Goal: Task Accomplishment & Management: Use online tool/utility

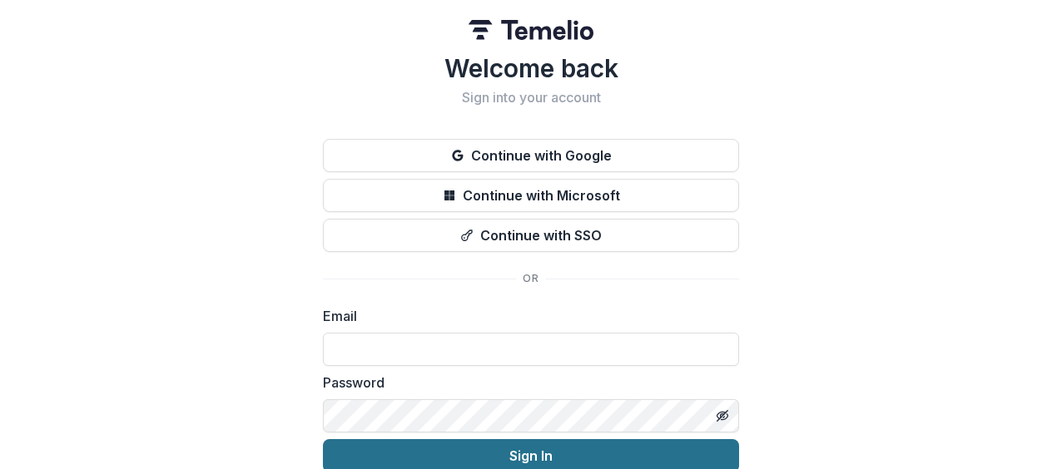
type input "**********"
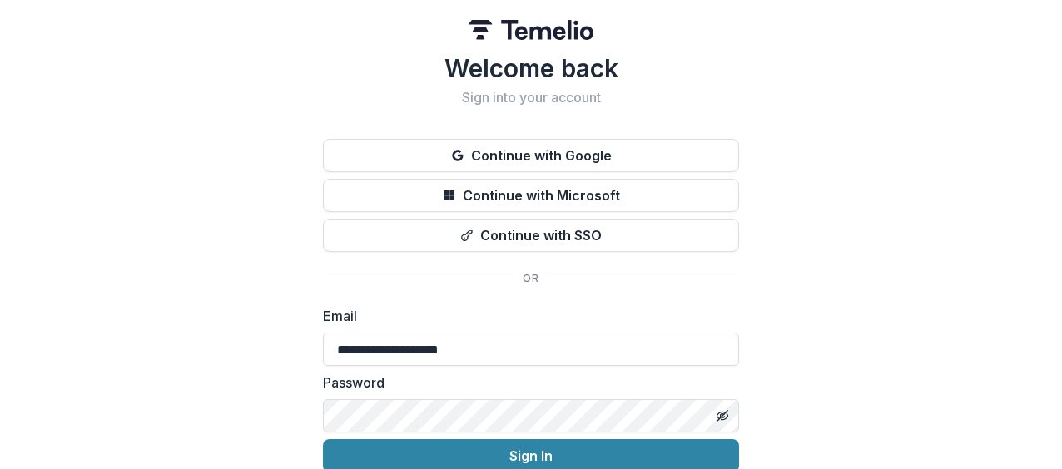
drag, startPoint x: 532, startPoint y: 456, endPoint x: 621, endPoint y: 434, distance: 90.8
click at [532, 455] on button "Sign In" at bounding box center [531, 455] width 416 height 33
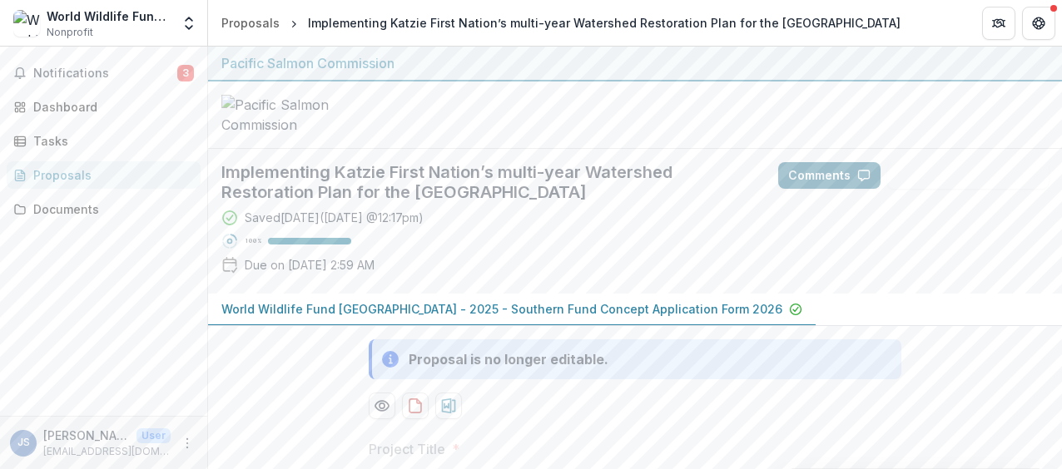
click at [814, 189] on button "Comments" at bounding box center [829, 175] width 102 height 27
